Goal: Navigation & Orientation: Find specific page/section

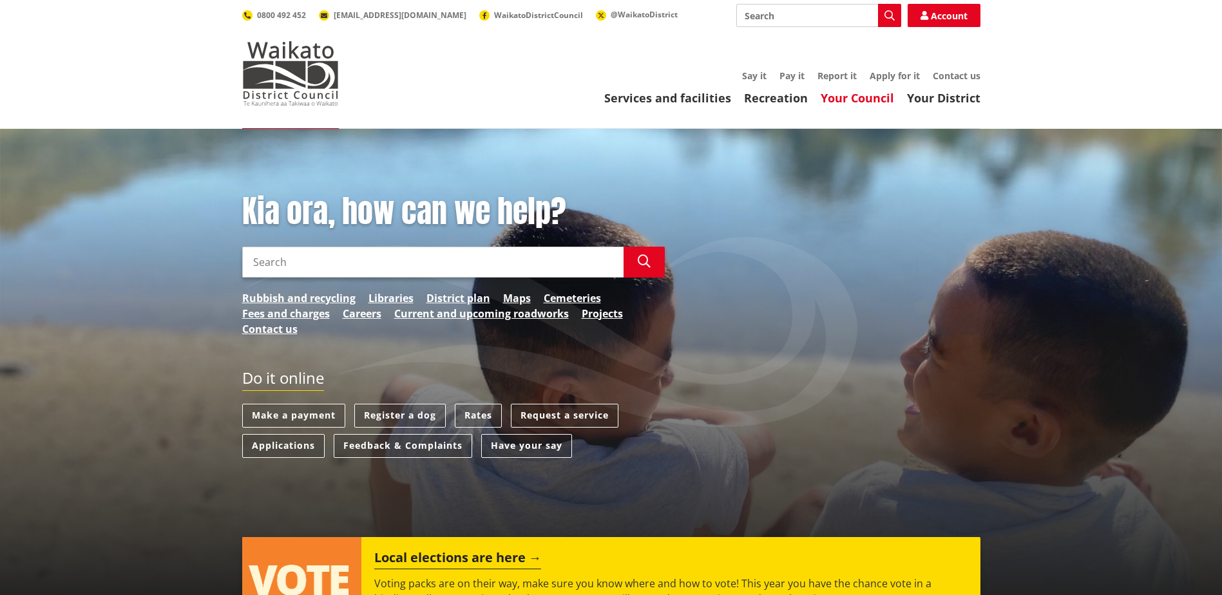
click at [861, 96] on link "Your Council" at bounding box center [856, 97] width 73 height 15
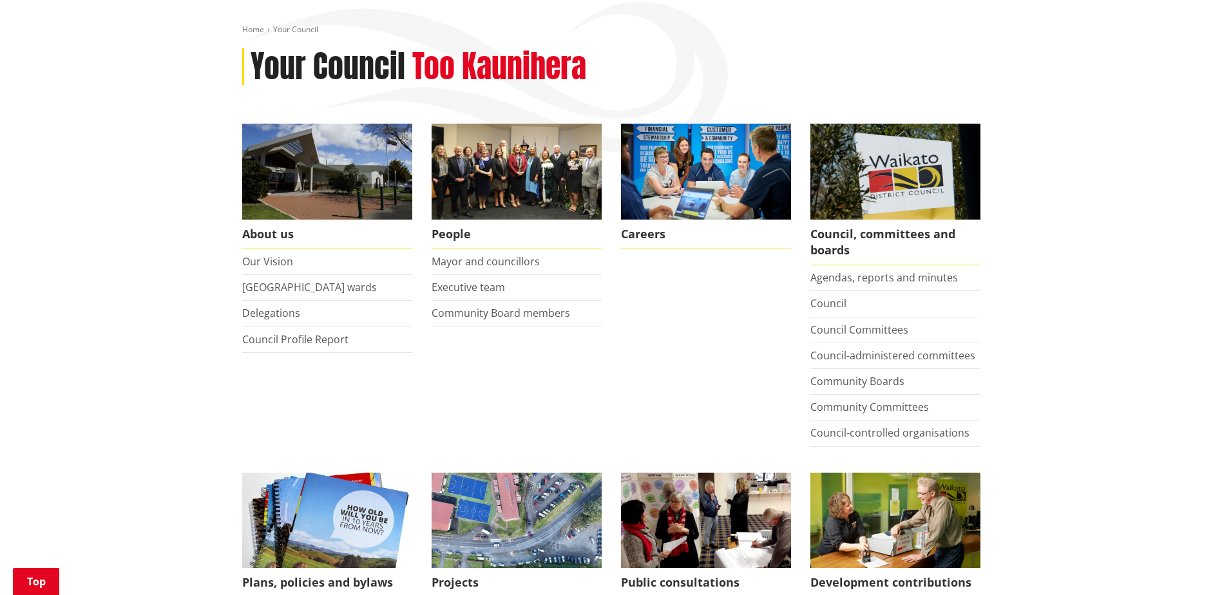
scroll to position [129, 0]
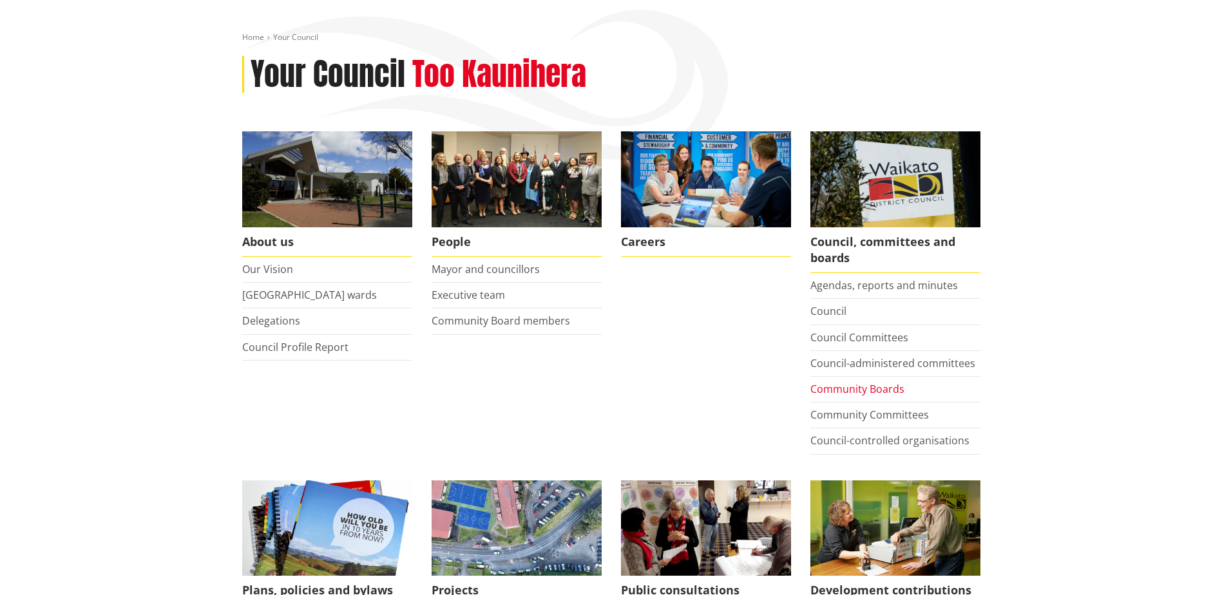
click at [860, 391] on link "Community Boards" at bounding box center [857, 389] width 94 height 14
